Goal: Book appointment/travel/reservation

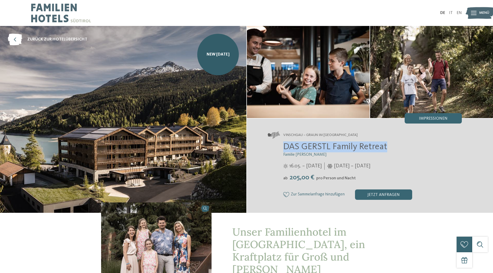
drag, startPoint x: 388, startPoint y: 148, endPoint x: 270, endPoint y: 146, distance: 117.3
click at [270, 146] on div "DAS GERSTL Family Retreat Familie Gerstl 16.05. – 09.11.2025 05.12.2025 – 12.04…" at bounding box center [365, 171] width 194 height 58
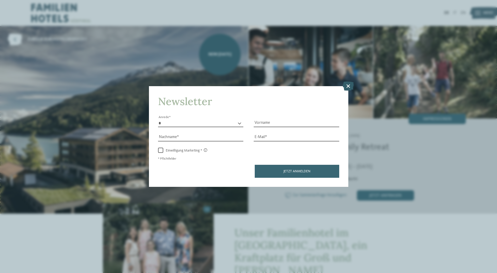
click at [349, 86] on icon at bounding box center [348, 85] width 11 height 9
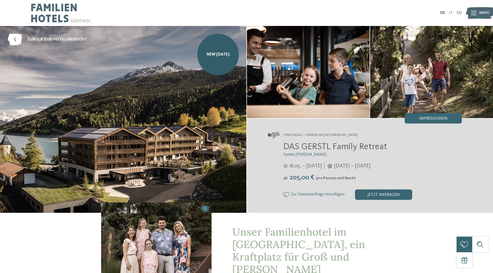
click at [477, 11] on img at bounding box center [480, 13] width 29 height 14
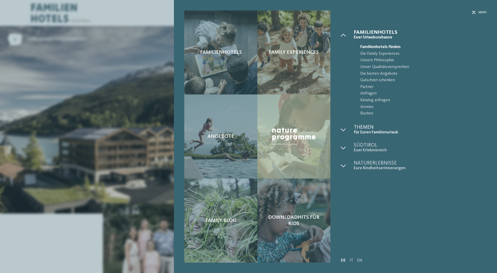
click at [364, 128] on span "Themen" at bounding box center [420, 127] width 133 height 5
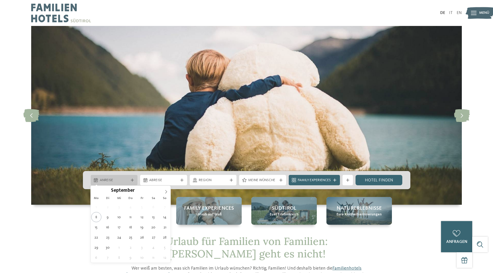
click at [131, 181] on icon at bounding box center [132, 180] width 3 height 3
click at [167, 193] on icon at bounding box center [166, 192] width 4 height 4
type div "[DATE]"
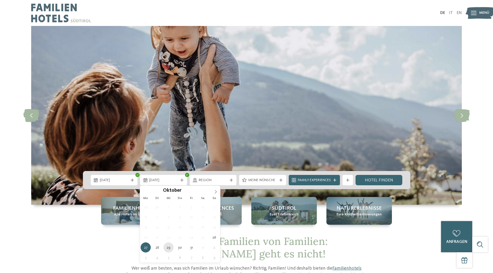
type div "[DATE]"
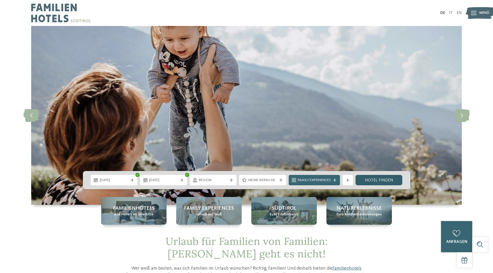
click at [385, 183] on link "Hotel finden" at bounding box center [379, 180] width 47 height 10
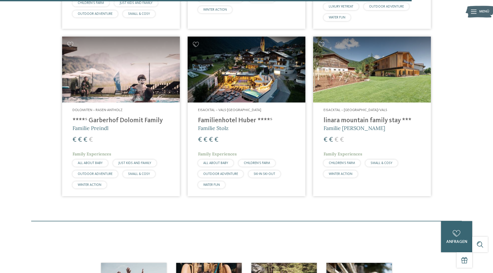
scroll to position [1028, 0]
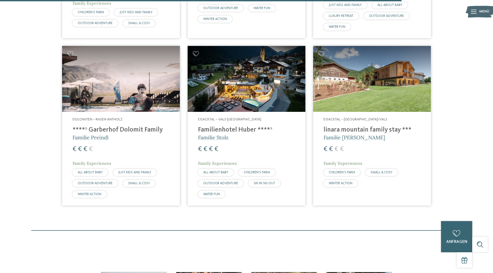
click at [353, 126] on h4 "linara mountain family stay ***" at bounding box center [372, 130] width 97 height 8
click at [112, 126] on h4 "****ˢ Garberhof Dolomit Family" at bounding box center [121, 130] width 97 height 8
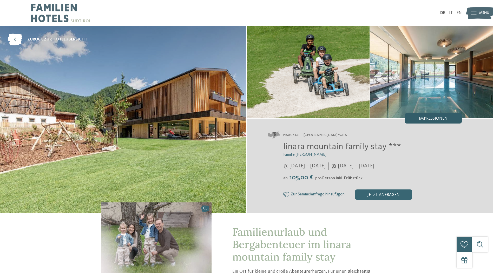
click at [433, 120] on span "Impressionen" at bounding box center [433, 119] width 29 height 4
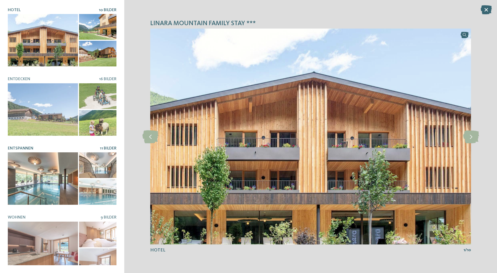
click at [38, 168] on div at bounding box center [43, 179] width 70 height 53
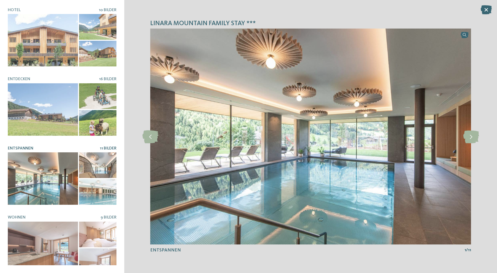
click at [96, 165] on div at bounding box center [97, 166] width 37 height 26
click at [97, 188] on div at bounding box center [97, 192] width 37 height 26
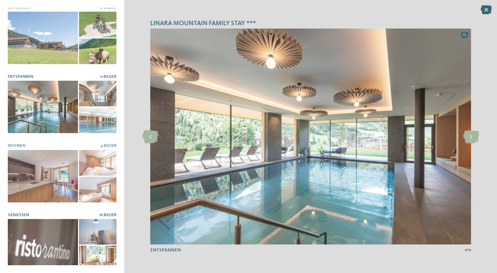
click at [55, 234] on div at bounding box center [43, 245] width 70 height 53
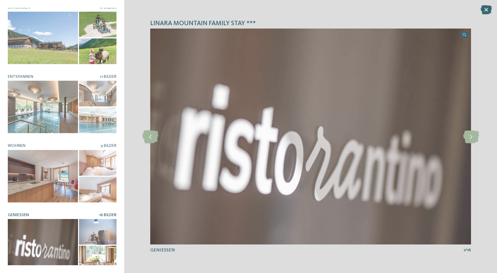
click at [101, 225] on div at bounding box center [97, 232] width 37 height 26
click at [101, 250] on div at bounding box center [97, 259] width 37 height 26
click at [484, 11] on icon at bounding box center [486, 9] width 11 height 9
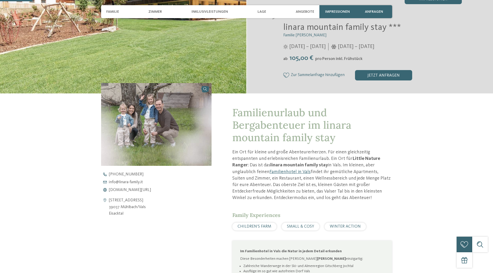
scroll to position [130, 0]
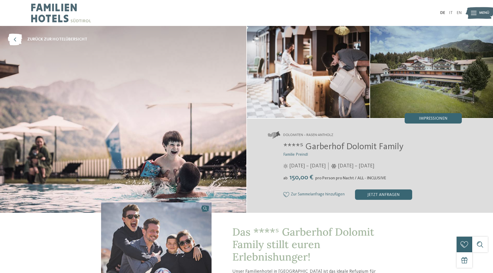
click at [419, 81] on img at bounding box center [431, 72] width 123 height 92
click at [443, 121] on div "Impressionen" at bounding box center [433, 118] width 57 height 10
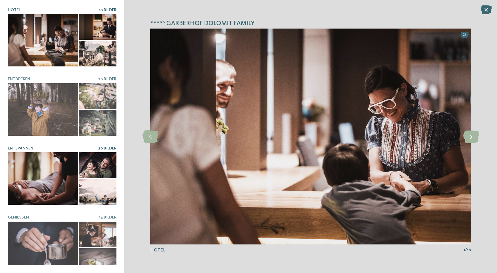
click at [48, 188] on div at bounding box center [43, 179] width 70 height 53
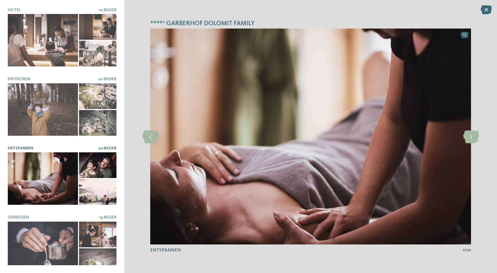
click at [100, 166] on div at bounding box center [97, 166] width 37 height 26
click at [97, 186] on div at bounding box center [97, 192] width 37 height 26
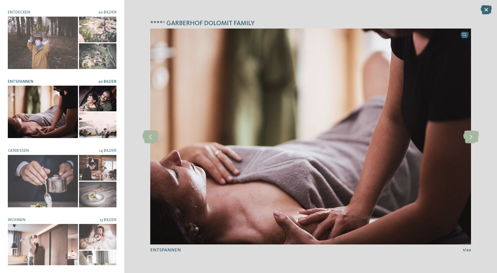
scroll to position [72, 0]
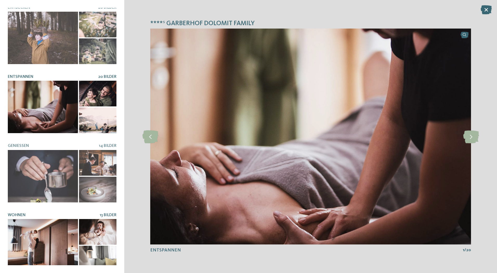
click at [44, 231] on div at bounding box center [43, 245] width 70 height 53
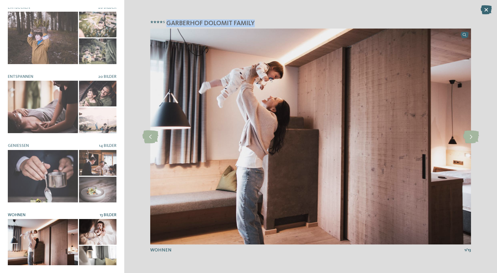
drag, startPoint x: 259, startPoint y: 24, endPoint x: 166, endPoint y: 23, distance: 92.8
click at [166, 23] on h4 "****ˢ Garberhof Dolomit Family" at bounding box center [310, 23] width 321 height 8
